Goal: Information Seeking & Learning: Learn about a topic

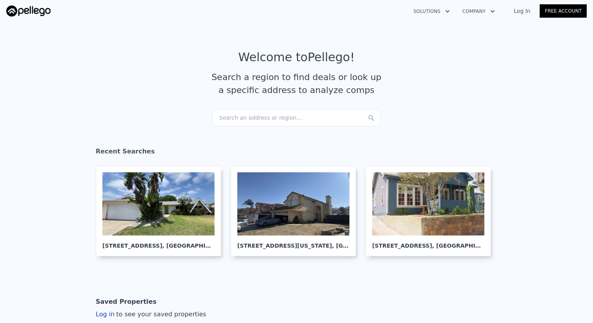
click at [297, 119] on div "Search an address or region..." at bounding box center [296, 117] width 168 height 17
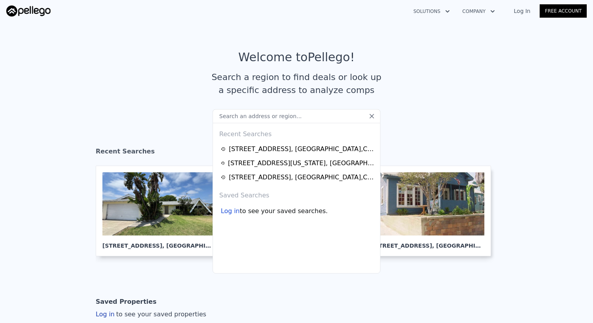
click at [292, 118] on input "text" at bounding box center [296, 116] width 168 height 14
click at [314, 119] on input "text" at bounding box center [296, 116] width 168 height 14
paste input "[STREET_ADDRESS][US_STATE]"
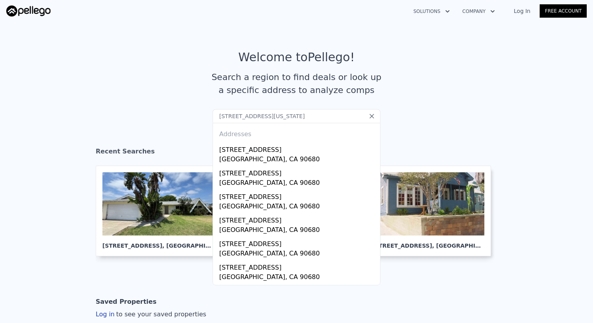
click at [345, 116] on input "[STREET_ADDRESS][US_STATE]" at bounding box center [296, 116] width 168 height 14
paste input "[GEOGRAPHIC_DATA]"
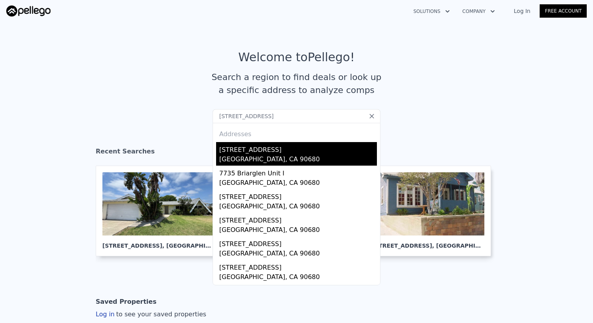
type input "[STREET_ADDRESS]"
click at [299, 151] on div "[STREET_ADDRESS]" at bounding box center [298, 148] width 158 height 13
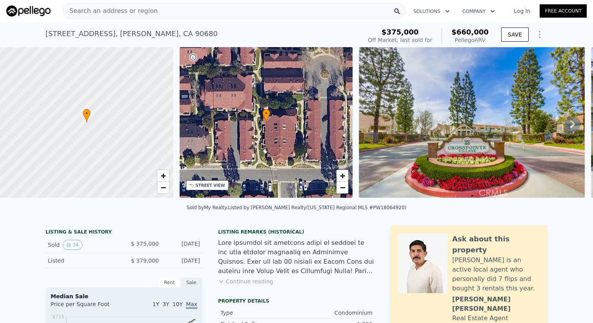
click at [145, 13] on span "Search an address or region" at bounding box center [110, 10] width 94 height 9
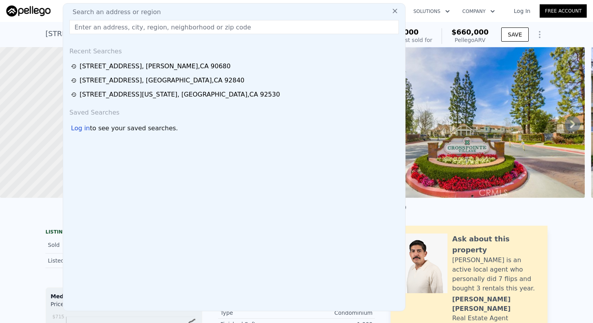
type input "[STREET_ADDRESS]"
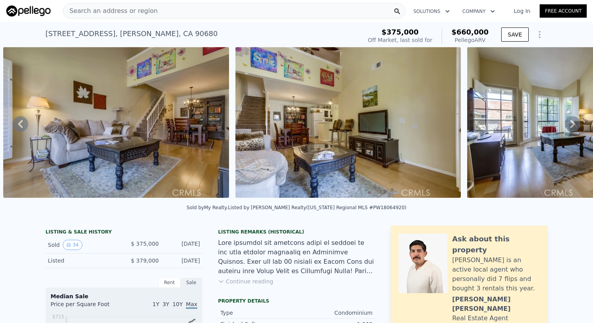
click at [185, 140] on img at bounding box center [116, 122] width 226 height 151
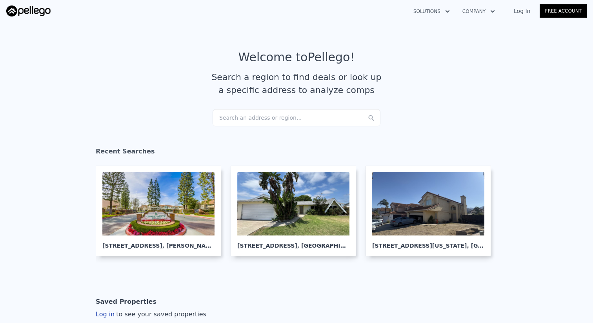
click at [247, 114] on div "Search an address or region..." at bounding box center [296, 117] width 168 height 17
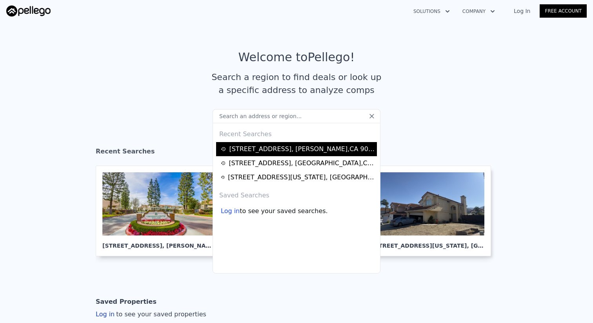
click at [258, 150] on div "[STREET_ADDRESS]" at bounding box center [301, 148] width 145 height 9
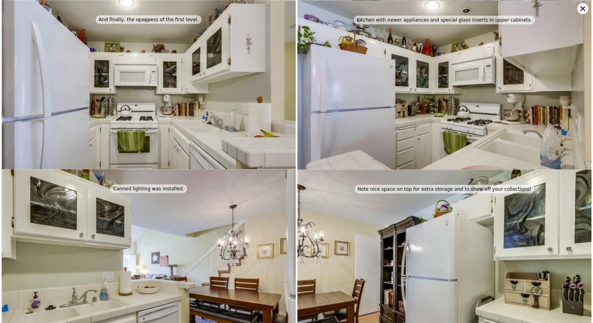
scroll to position [1014, 0]
click at [444, 11] on icon at bounding box center [582, 8] width 11 height 11
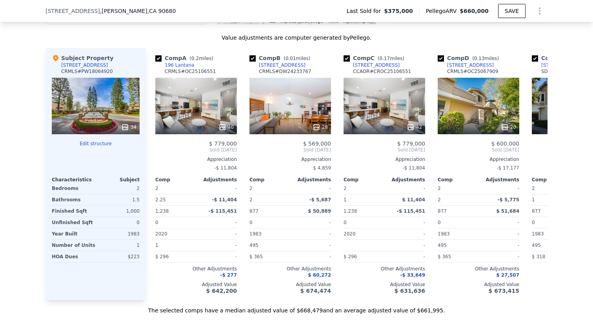
scroll to position [710, 0]
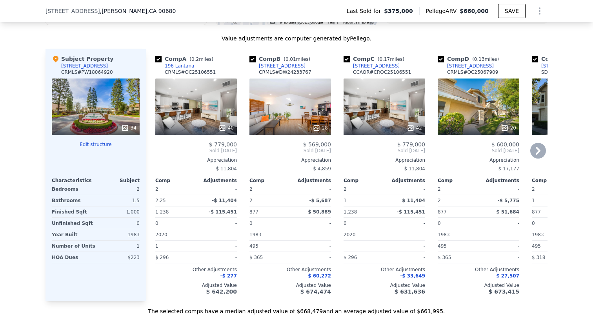
click at [444, 158] on icon at bounding box center [538, 151] width 16 height 16
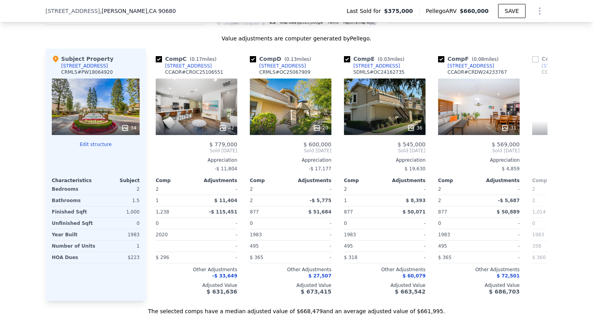
scroll to position [0, 188]
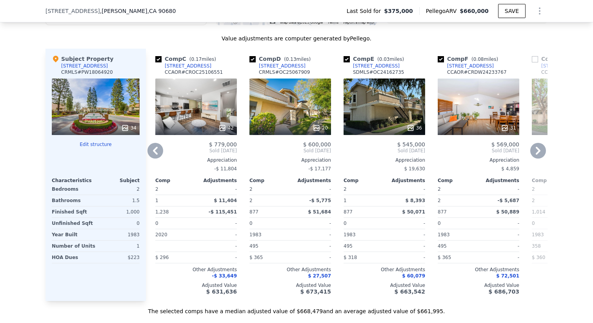
click at [444, 158] on icon at bounding box center [538, 151] width 16 height 16
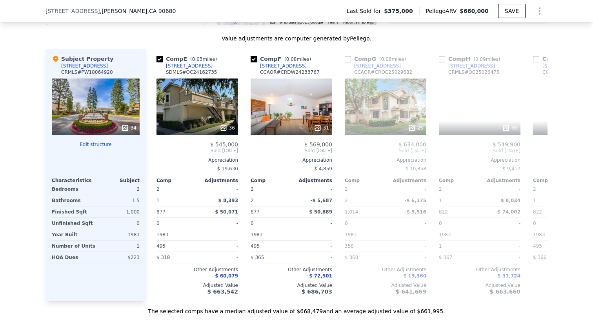
scroll to position [0, 376]
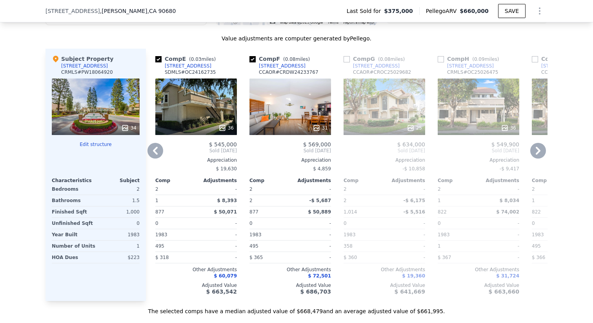
click at [444, 158] on icon at bounding box center [538, 151] width 16 height 16
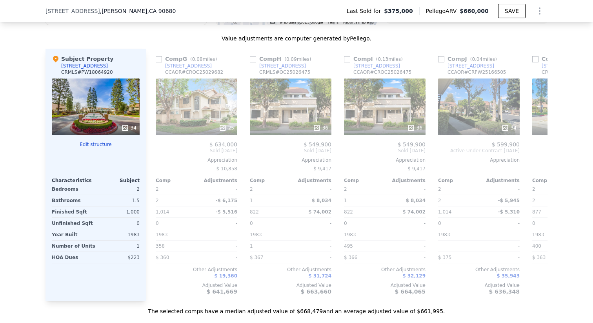
scroll to position [0, 564]
click at [444, 158] on icon at bounding box center [538, 151] width 16 height 16
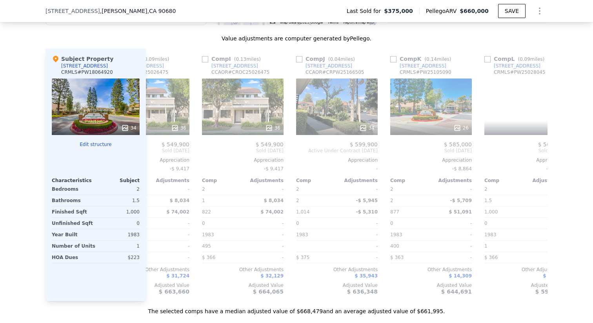
scroll to position [0, 746]
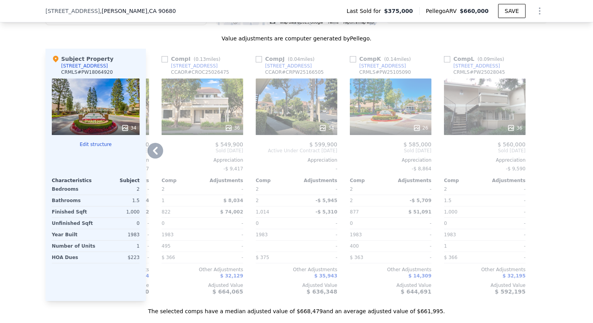
click at [156, 154] on icon at bounding box center [155, 151] width 5 height 8
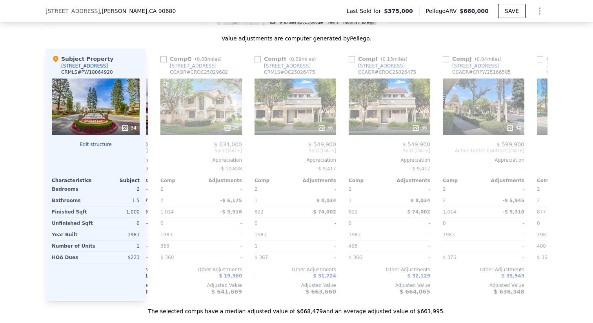
scroll to position [0, 558]
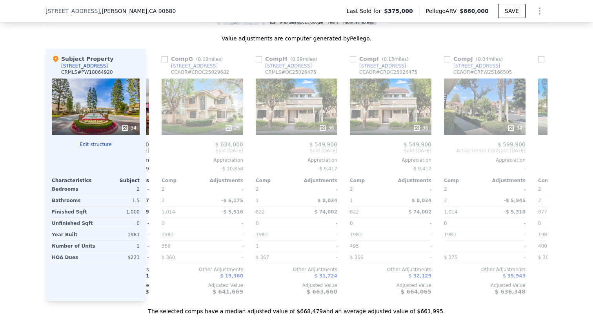
click at [156, 161] on div "Comp A ( 0.2 miles) 196 Lantana CRMLS # OC25106551 40 $ 779,000 Sold [DATE] App…" at bounding box center [346, 175] width 401 height 252
click at [156, 154] on icon at bounding box center [155, 151] width 5 height 8
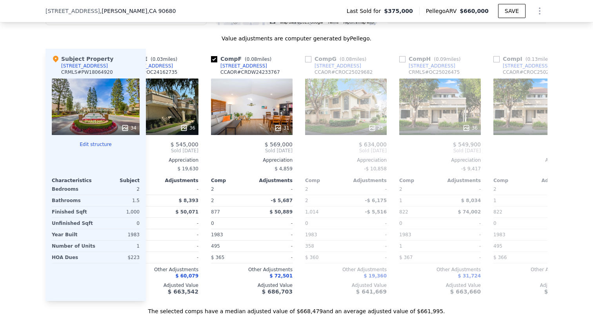
scroll to position [0, 370]
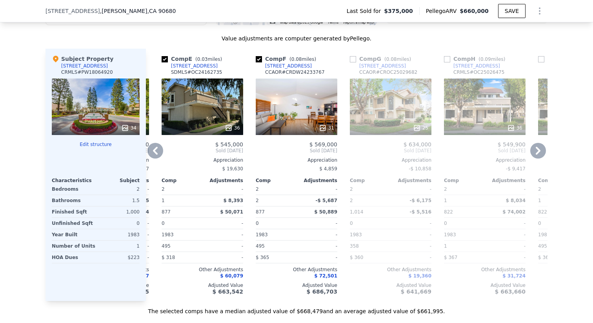
click at [159, 158] on icon at bounding box center [155, 151] width 16 height 16
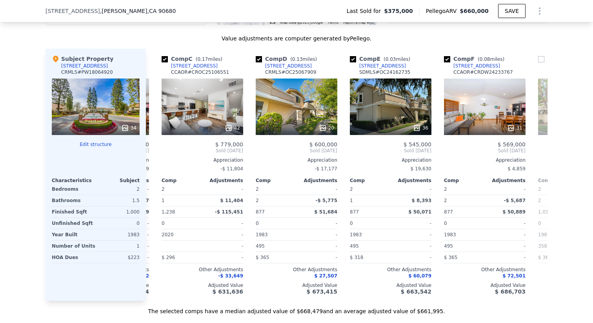
scroll to position [0, 182]
click at [159, 158] on icon at bounding box center [155, 151] width 16 height 16
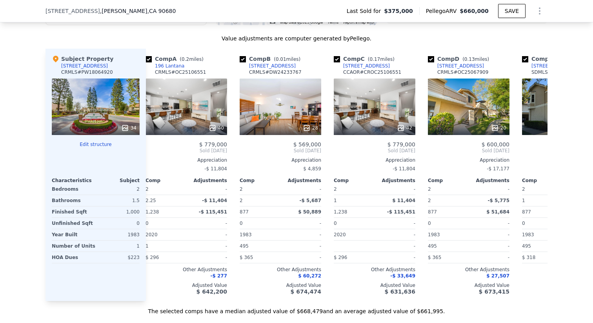
scroll to position [0, 0]
